Goal: Task Accomplishment & Management: Manage account settings

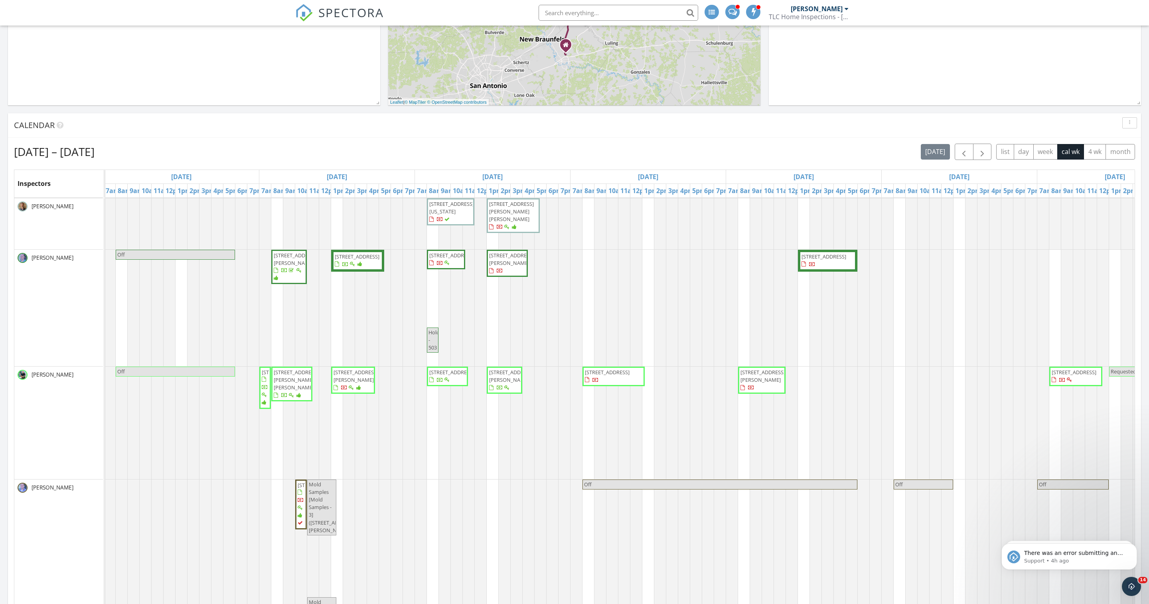
scroll to position [527, 2]
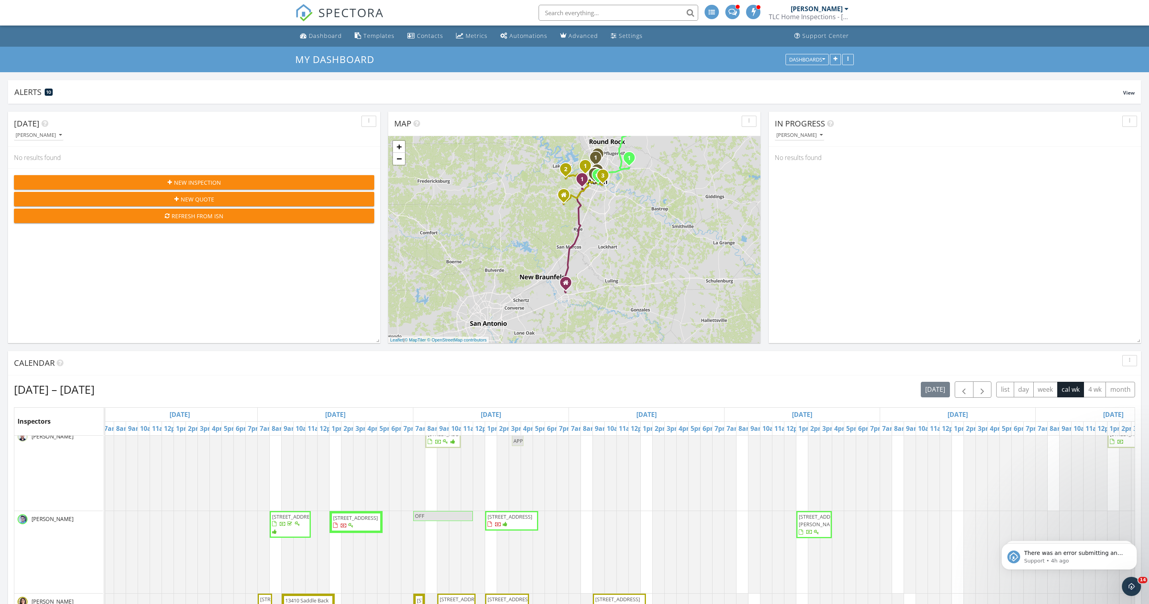
click at [562, 13] on input "text" at bounding box center [619, 13] width 160 height 16
paste input "8207 Nairn Dr"
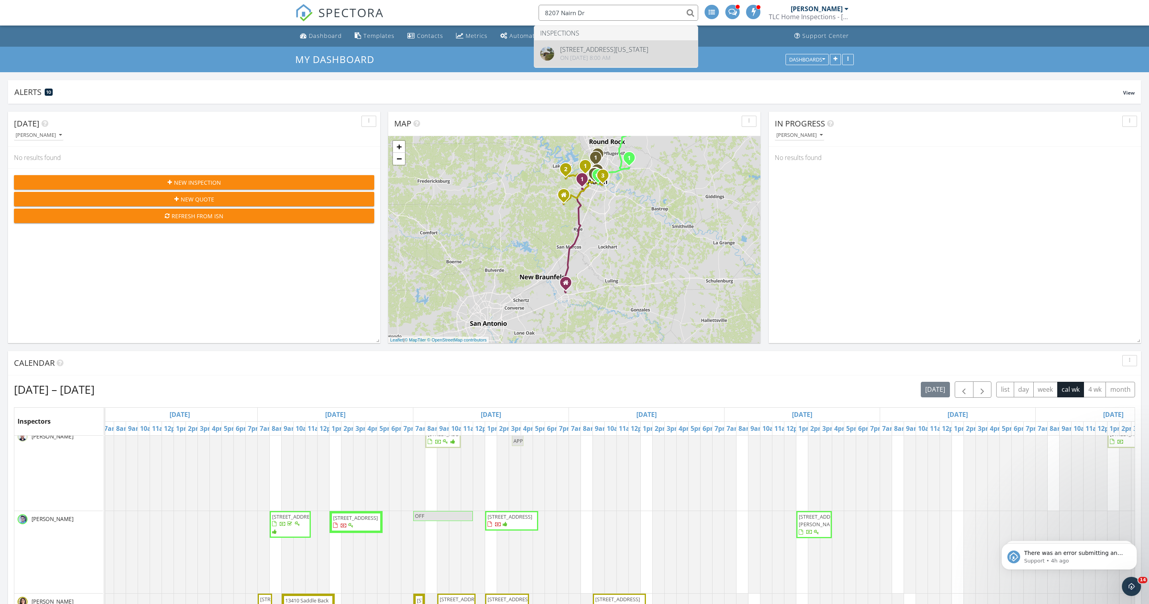
type input "8207 Nairn Dr"
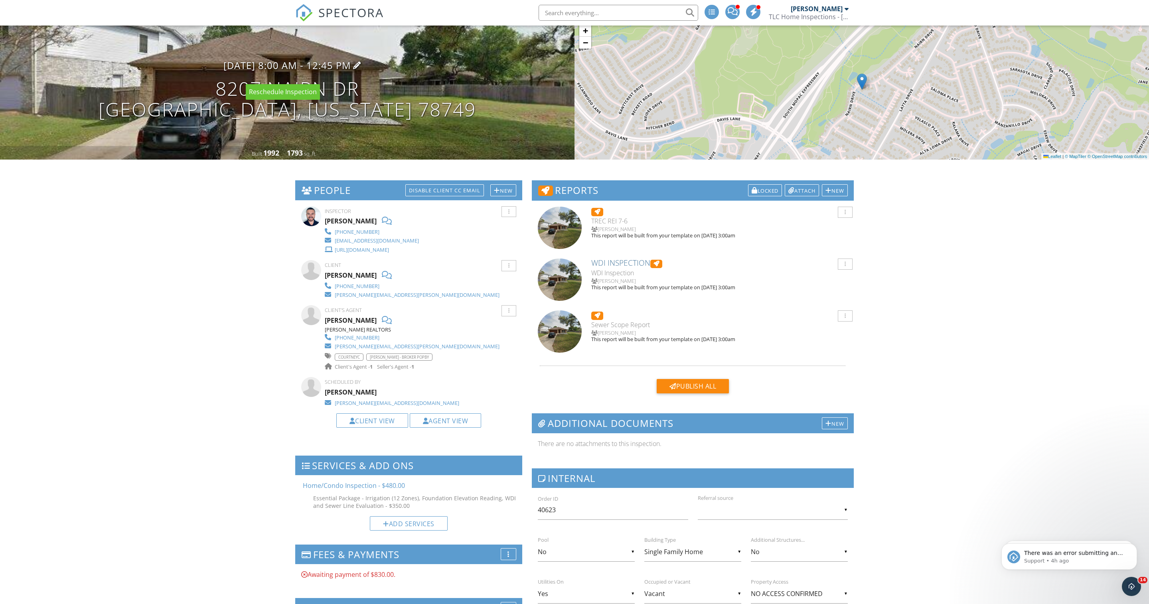
click at [303, 71] on h3 "[DATE] 8:00 am - 12:45 pm" at bounding box center [288, 65] width 128 height 11
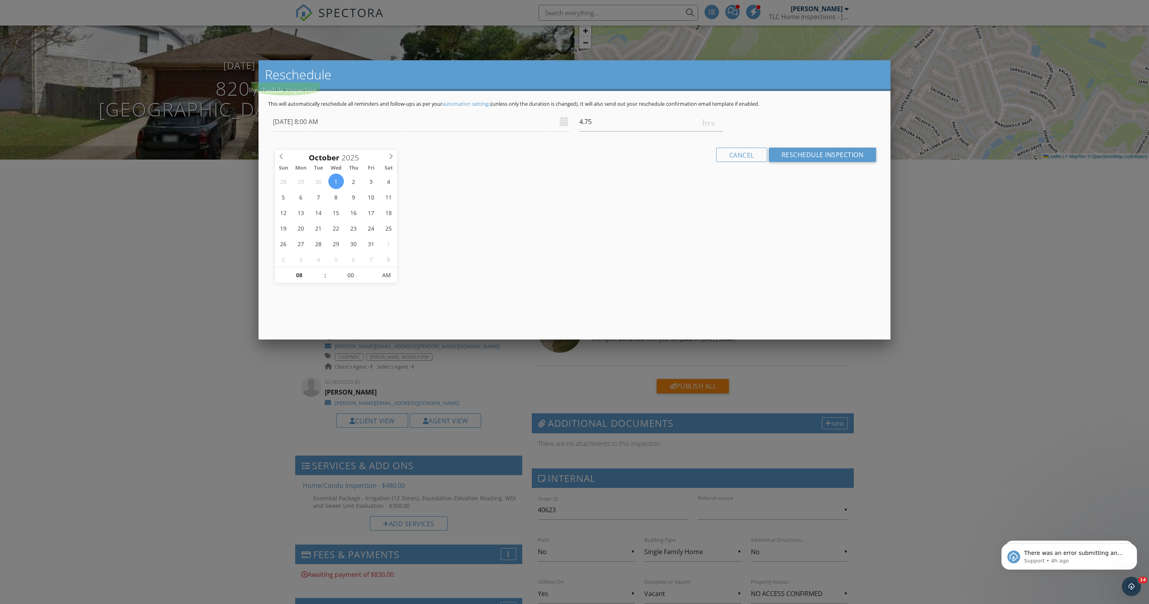
click at [242, 253] on div at bounding box center [574, 338] width 1149 height 756
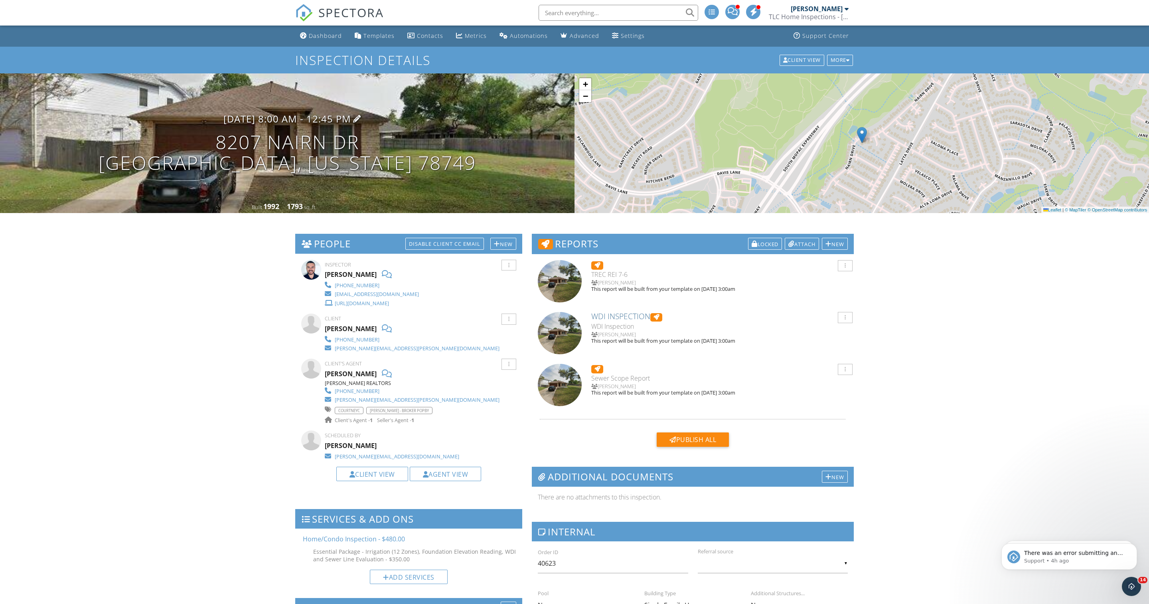
click at [291, 124] on h3 "10/01/2025 8:00 am - 12:45 pm" at bounding box center [288, 118] width 128 height 11
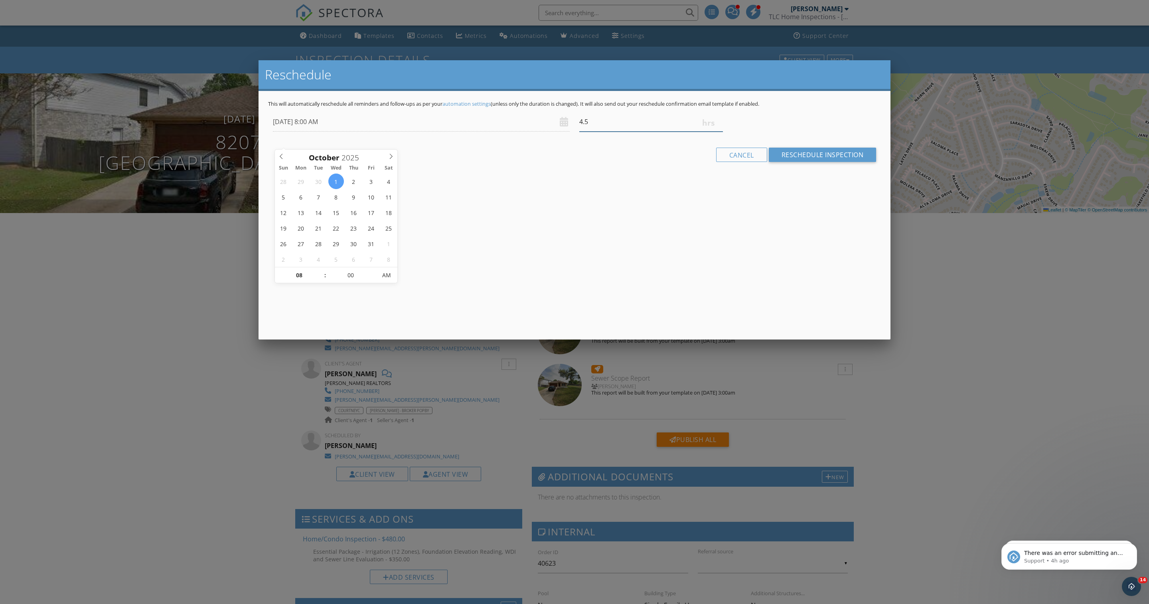
click at [718, 132] on input "4.5" at bounding box center [652, 122] width 144 height 20
type input "4.25"
click at [718, 132] on input "4.25" at bounding box center [652, 122] width 144 height 20
click at [787, 162] on input "Reschedule Inspection" at bounding box center [823, 155] width 108 height 14
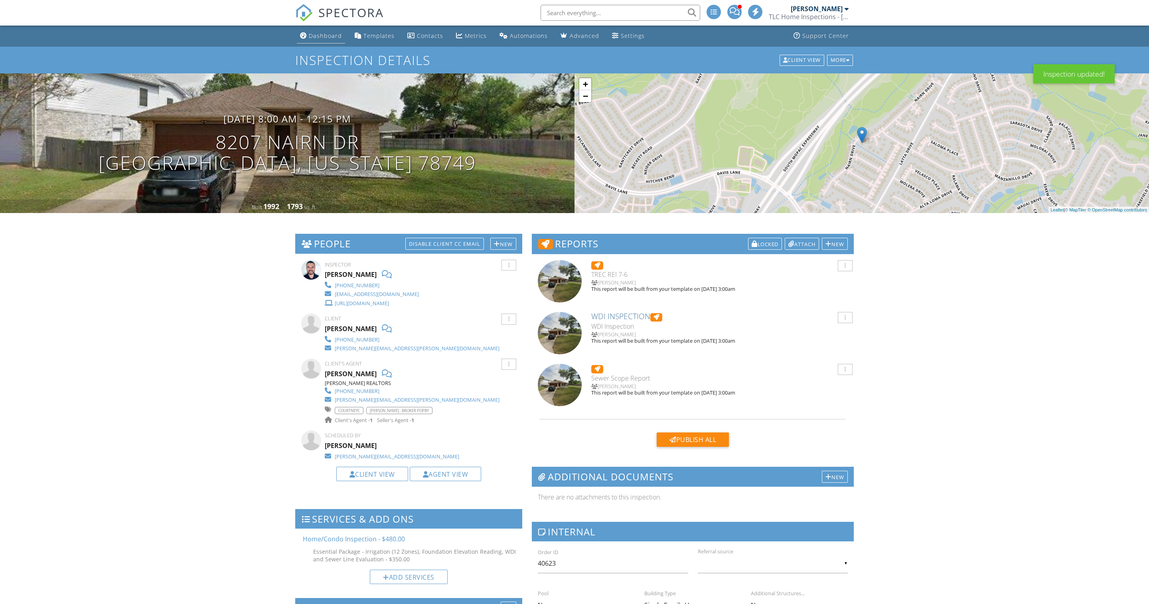
click at [332, 38] on div "Dashboard" at bounding box center [325, 36] width 33 height 8
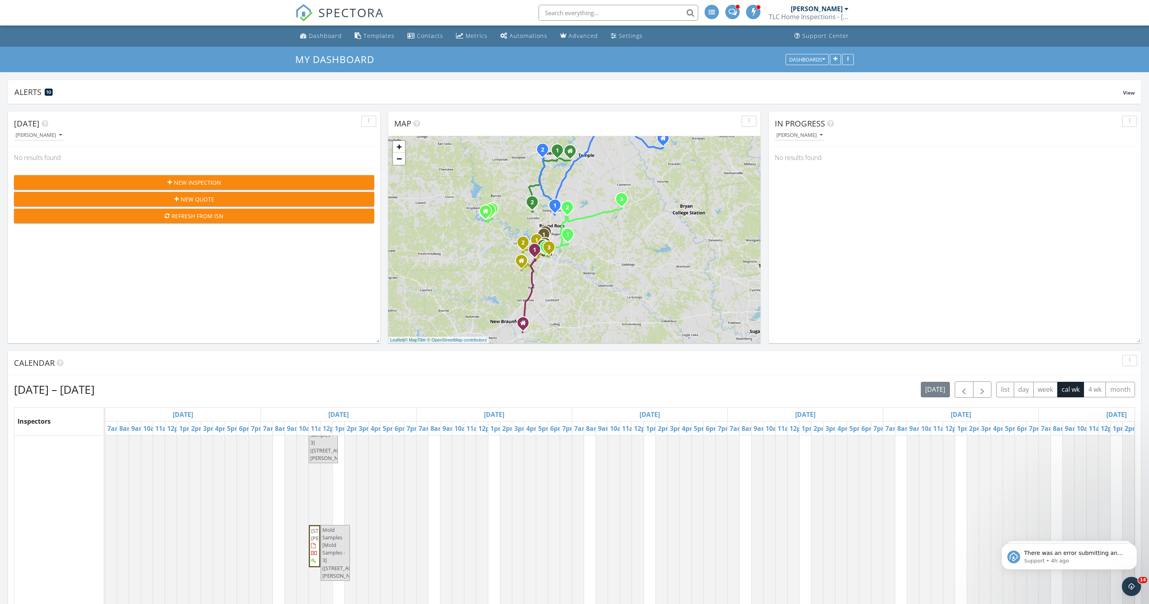
click at [823, 16] on div "TLC Home Inspections - [PERSON_NAME]" at bounding box center [809, 17] width 80 height 8
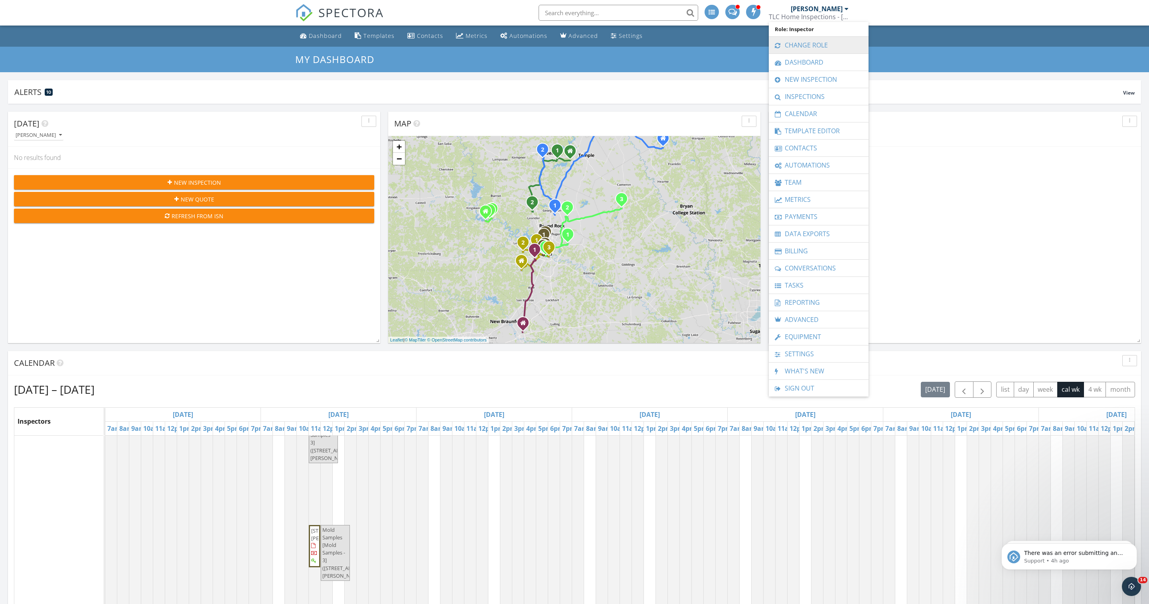
click at [823, 38] on link "Change Role" at bounding box center [819, 45] width 92 height 17
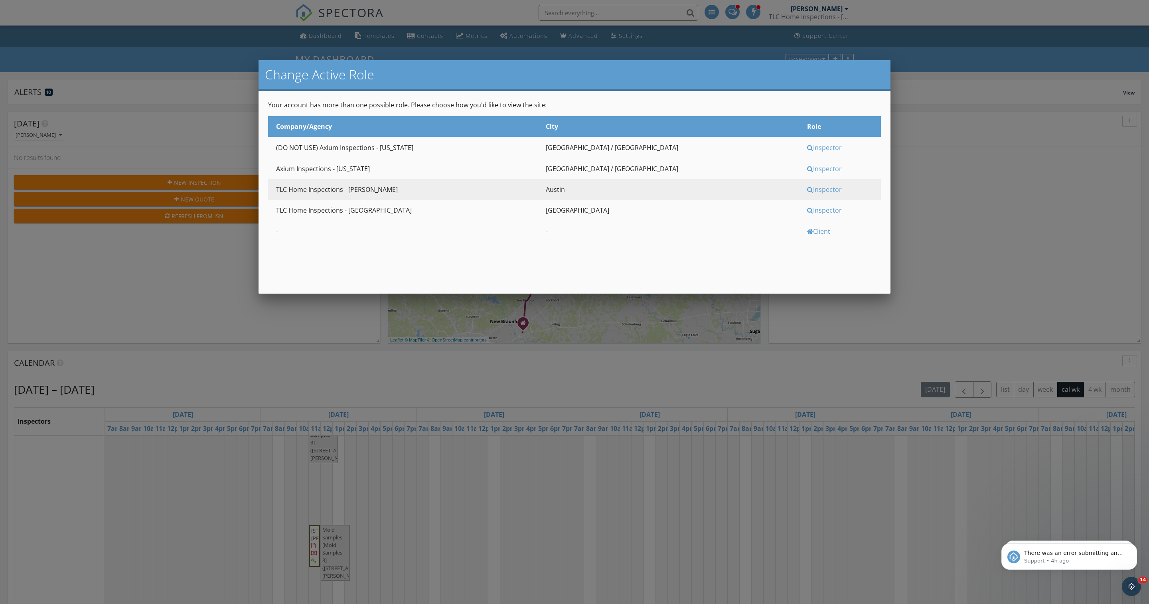
click at [807, 173] on div "Inspector" at bounding box center [843, 168] width 72 height 9
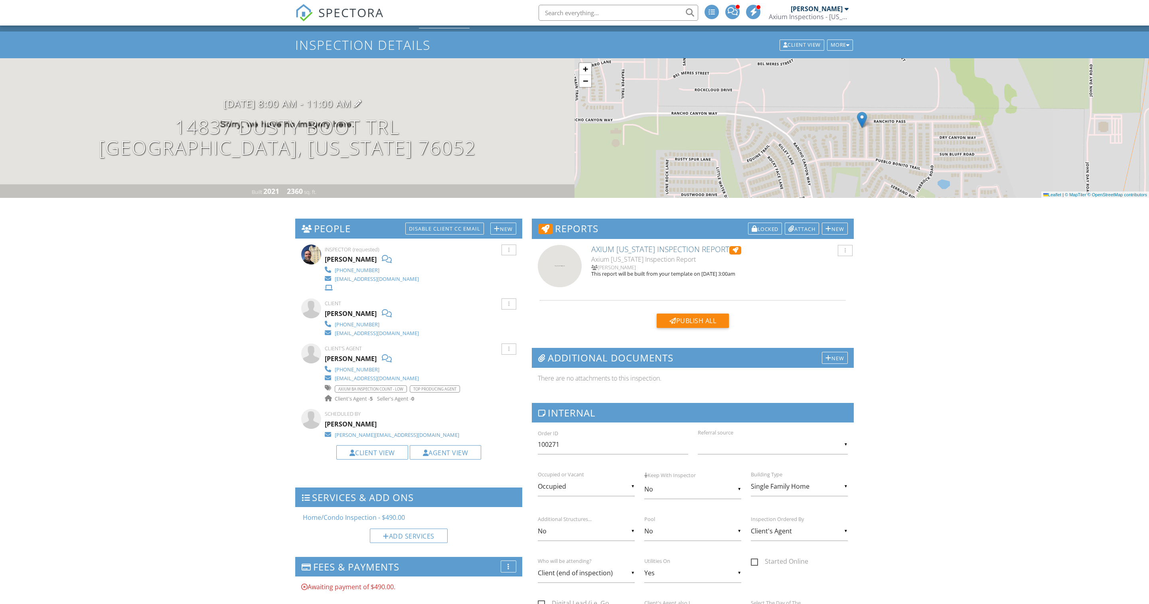
scroll to position [14, 0]
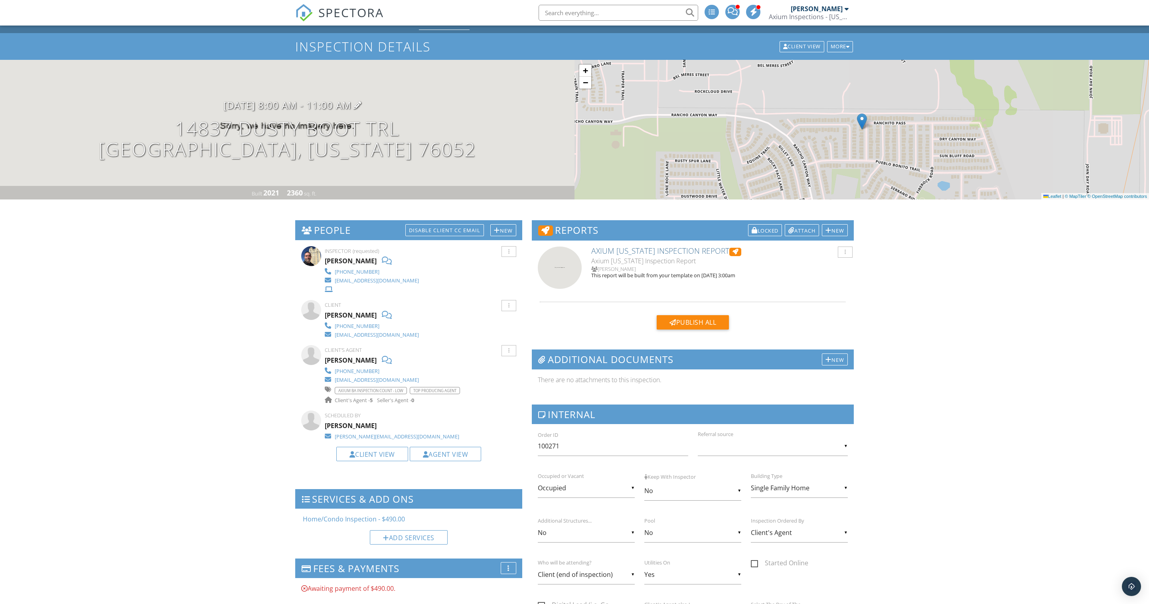
click at [291, 111] on h3 "09/30/2025 8:00 am - 11:00 am" at bounding box center [288, 105] width 128 height 11
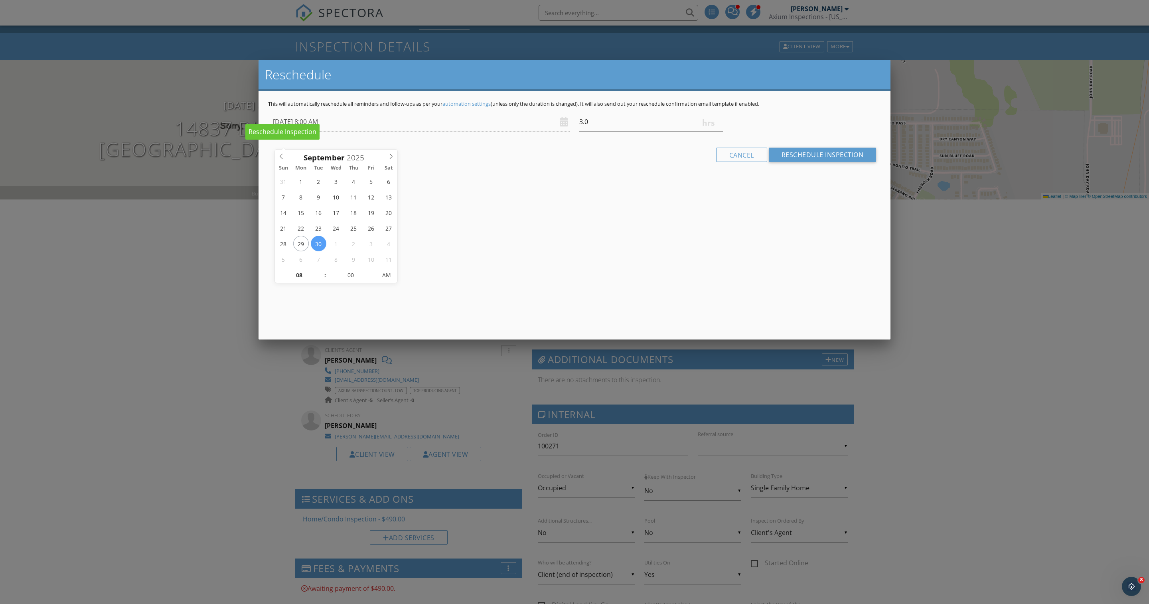
scroll to position [0, 0]
click at [229, 259] on div at bounding box center [574, 338] width 1149 height 756
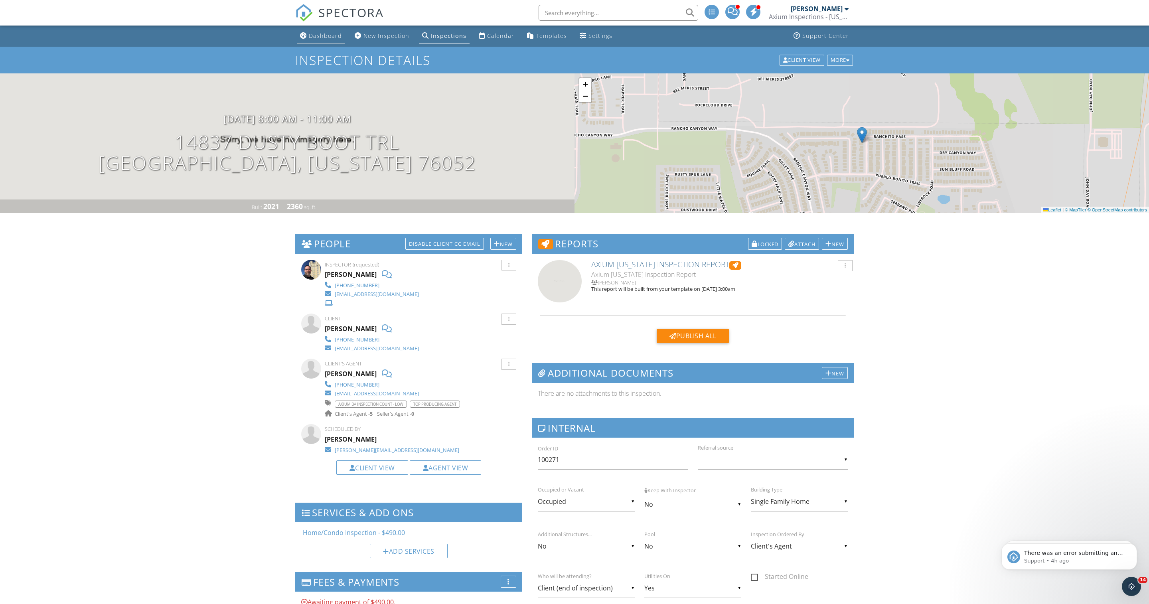
click at [330, 40] on div "Dashboard" at bounding box center [325, 36] width 33 height 8
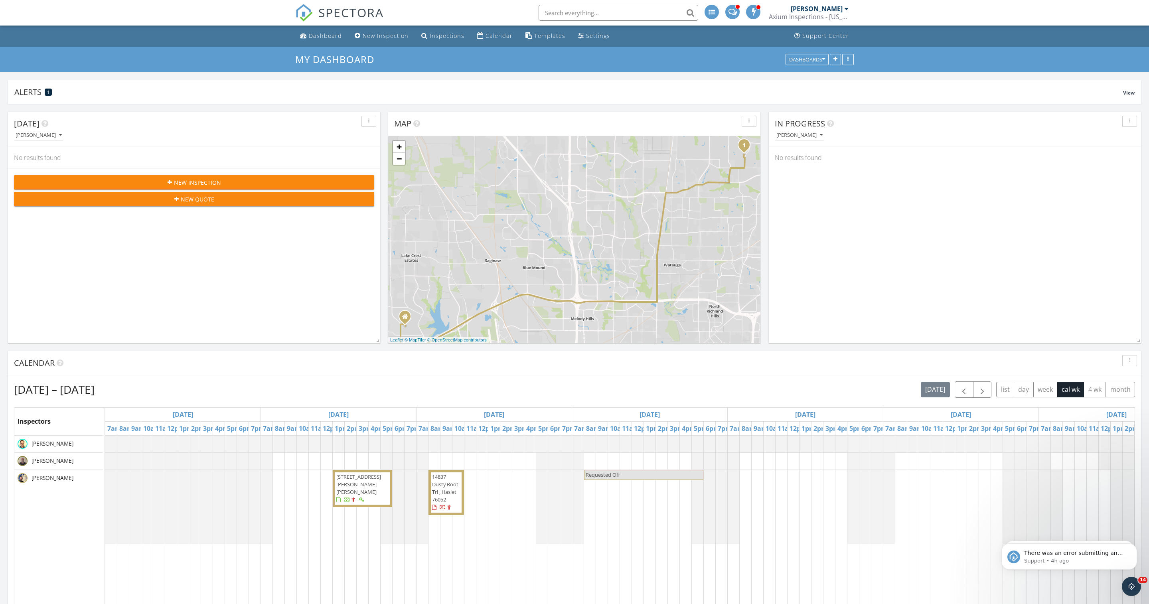
click at [810, 16] on div "Axium Inspections - [US_STATE]" at bounding box center [809, 17] width 80 height 8
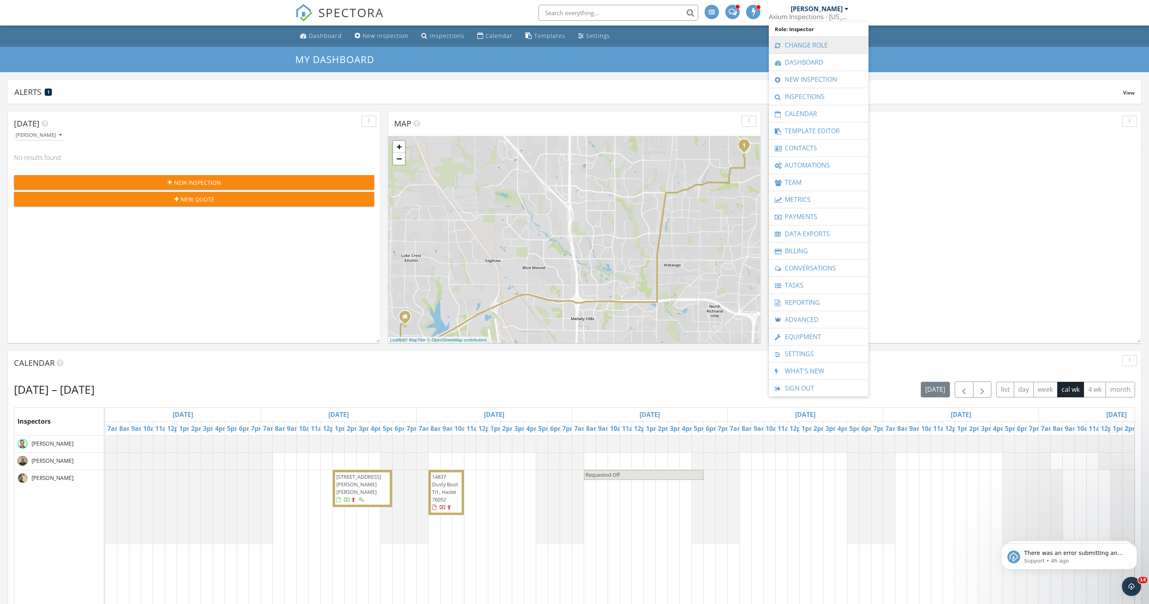
click at [809, 38] on link "Change Role" at bounding box center [819, 45] width 92 height 17
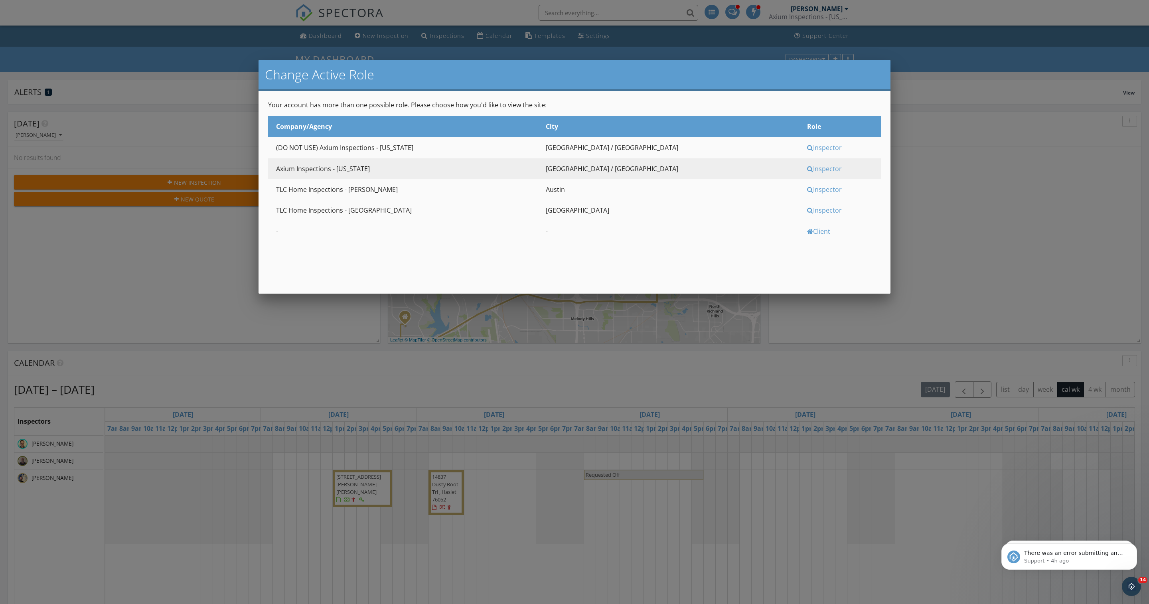
click at [807, 193] on div "Inspector" at bounding box center [843, 189] width 72 height 9
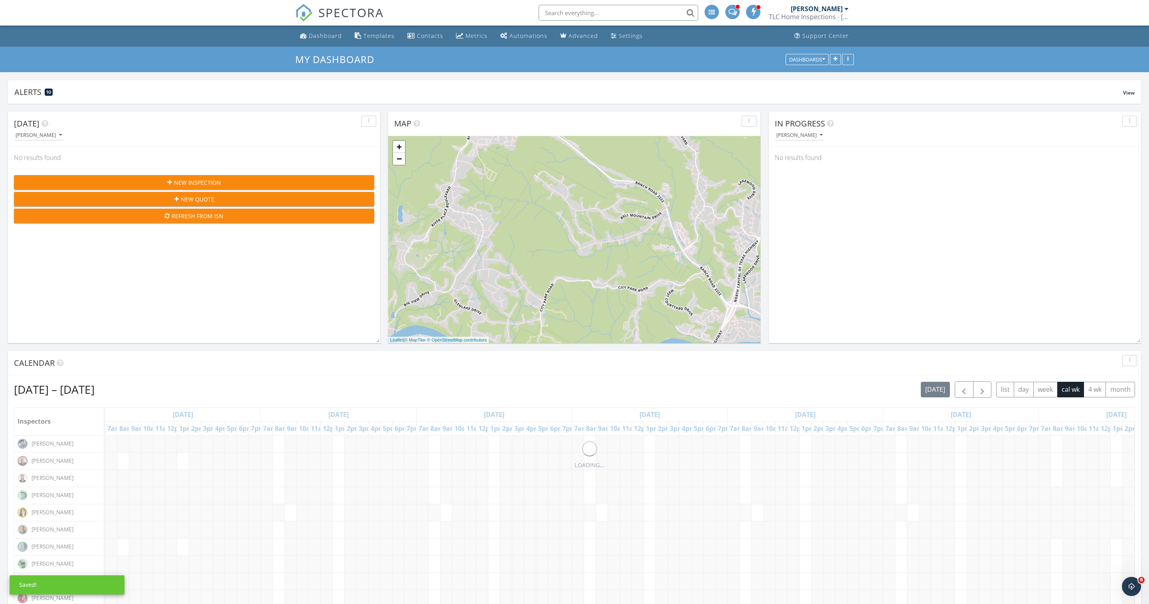
scroll to position [152, 468]
